Goal: Task Accomplishment & Management: Manage account settings

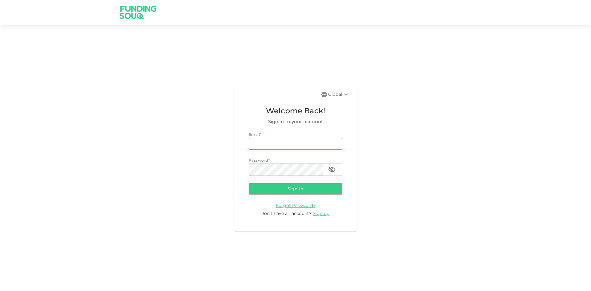
click at [329, 145] on input "email" at bounding box center [296, 144] width 94 height 12
type input "[EMAIL_ADDRESS][DOMAIN_NAME]"
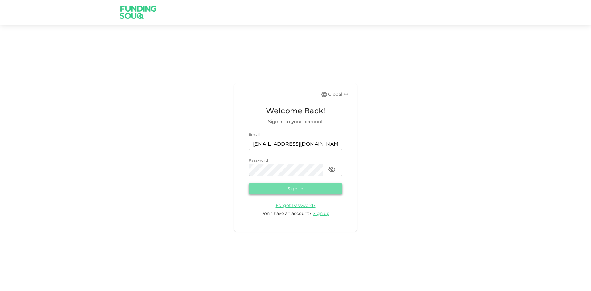
click at [294, 187] on button "Sign in" at bounding box center [296, 188] width 94 height 11
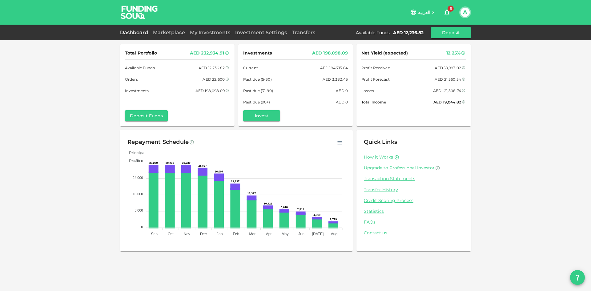
click at [170, 37] on div "Dashboard Marketplace My Investments Investment Settings Transfers Available Fu…" at bounding box center [295, 32] width 351 height 11
click at [171, 33] on link "Marketplace" at bounding box center [168, 33] width 37 height 6
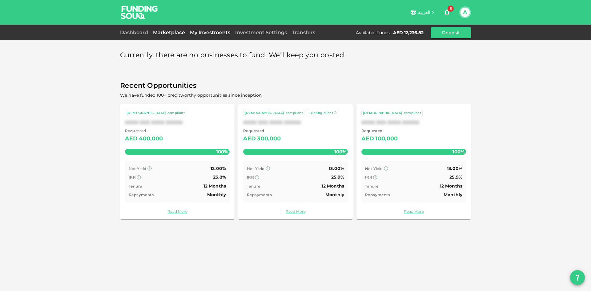
click at [194, 34] on link "My Investments" at bounding box center [209, 33] width 45 height 6
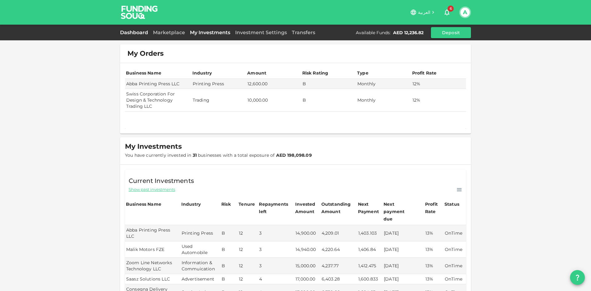
click at [143, 32] on link "Dashboard" at bounding box center [135, 33] width 30 height 6
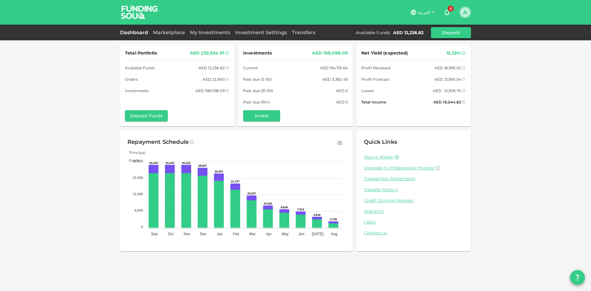
click at [468, 10] on button "A" at bounding box center [464, 12] width 9 height 9
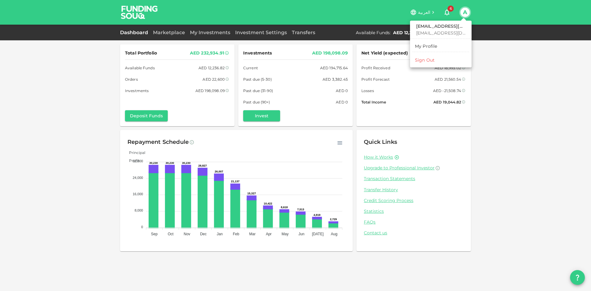
drag, startPoint x: 438, startPoint y: 52, endPoint x: 434, endPoint y: 59, distance: 7.8
click at [438, 53] on div "My Profile" at bounding box center [441, 47] width 62 height 16
click at [434, 59] on li "Sign Out" at bounding box center [440, 60] width 57 height 10
